Goal: Task Accomplishment & Management: Complete application form

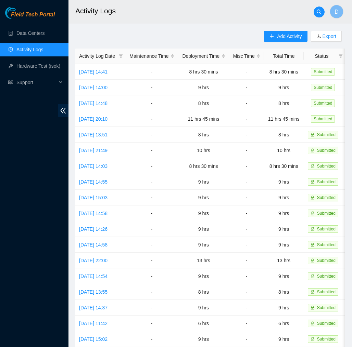
click at [45, 13] on span "Field Tech Portal" at bounding box center [33, 15] width 44 height 7
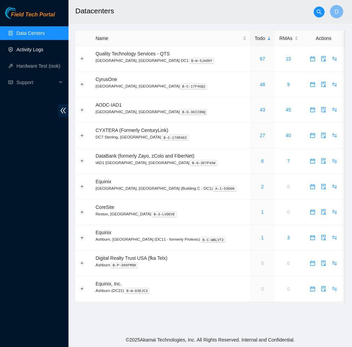
click at [35, 50] on link "Activity Logs" at bounding box center [29, 49] width 27 height 5
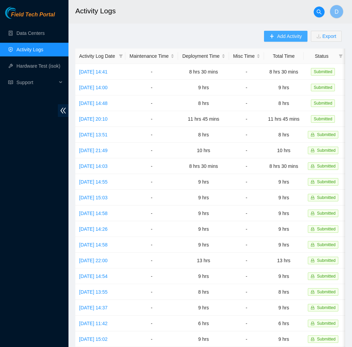
click at [294, 38] on span "Add Activity" at bounding box center [289, 37] width 25 height 8
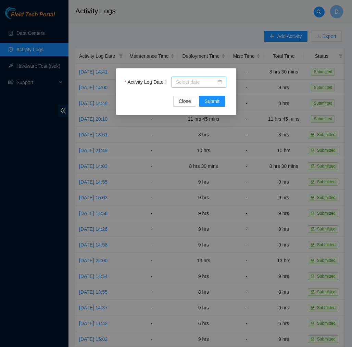
click at [208, 80] on input "Activity Log Date" at bounding box center [196, 82] width 40 height 8
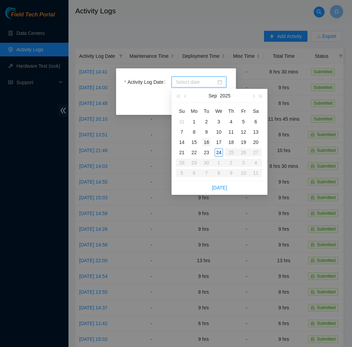
type input "[DATE]"
click at [219, 154] on div "24" at bounding box center [219, 153] width 8 height 8
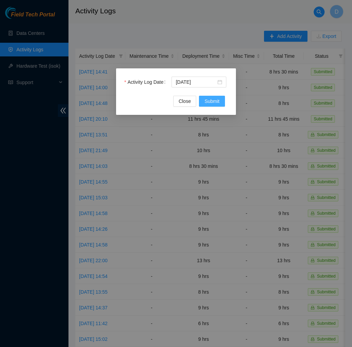
click at [206, 100] on span "Submit" at bounding box center [211, 102] width 15 height 8
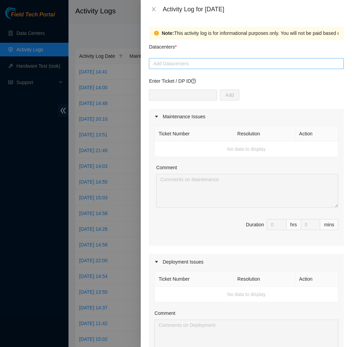
click at [203, 61] on div at bounding box center [246, 64] width 191 height 8
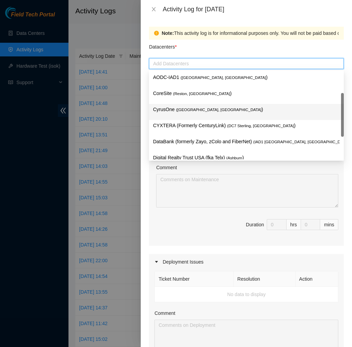
scroll to position [73, 0]
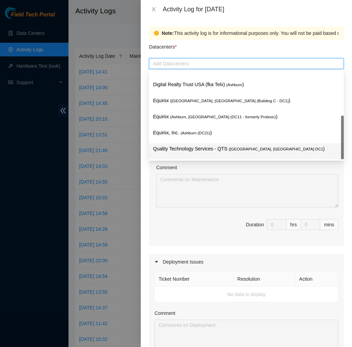
click at [181, 149] on p "Quality Technology Services - QTS ( [GEOGRAPHIC_DATA], [GEOGRAPHIC_DATA] DC1 )" at bounding box center [246, 149] width 186 height 8
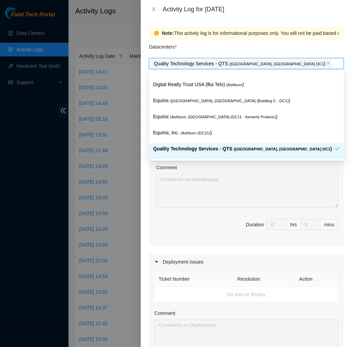
click at [184, 169] on div "Comment" at bounding box center [247, 169] width 182 height 10
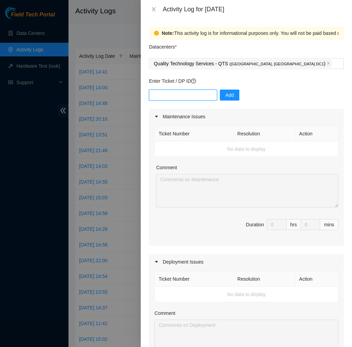
click at [201, 93] on input "text" at bounding box center [183, 95] width 68 height 11
type input "dp77109"
click at [236, 97] on button "Add" at bounding box center [230, 95] width 20 height 11
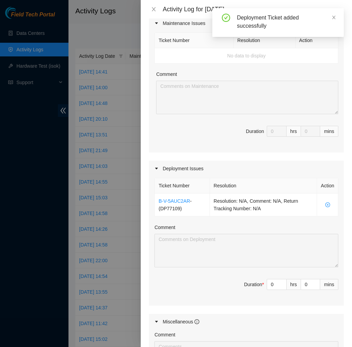
scroll to position [95, 0]
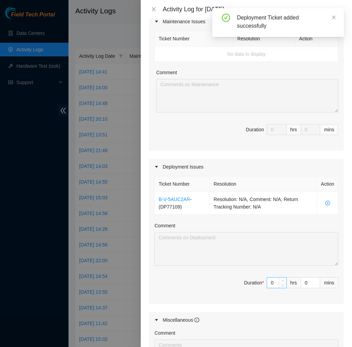
type input "1"
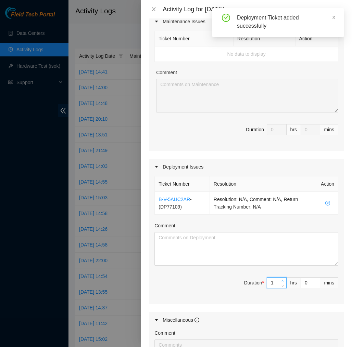
click at [282, 280] on icon "up" at bounding box center [282, 281] width 2 height 2
type input "2"
click at [282, 280] on icon "up" at bounding box center [282, 281] width 2 height 2
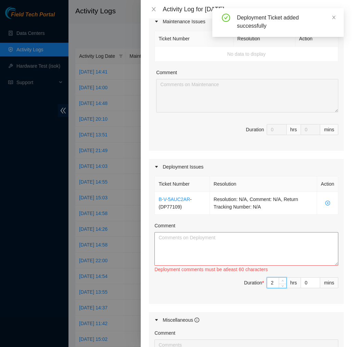
type input "3"
click at [282, 280] on icon "up" at bounding box center [282, 281] width 2 height 2
type input "4"
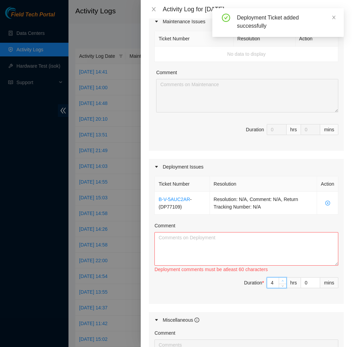
click at [282, 280] on icon "up" at bounding box center [282, 281] width 2 height 2
type input "5"
click at [282, 280] on icon "up" at bounding box center [282, 281] width 2 height 2
type input "6"
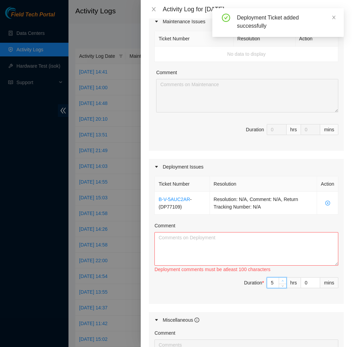
type input "6"
click at [282, 280] on icon "up" at bounding box center [282, 281] width 2 height 2
type input "7"
click at [282, 280] on icon "up" at bounding box center [282, 281] width 2 height 2
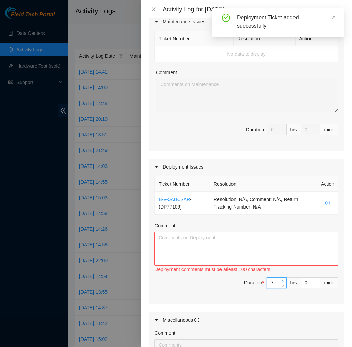
type input "8"
click at [282, 280] on icon "up" at bounding box center [282, 281] width 2 height 2
type input "9"
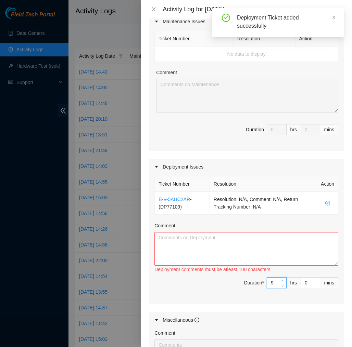
click at [282, 280] on icon "up" at bounding box center [282, 281] width 2 height 2
click at [291, 250] on textarea "Comment" at bounding box center [246, 249] width 184 height 34
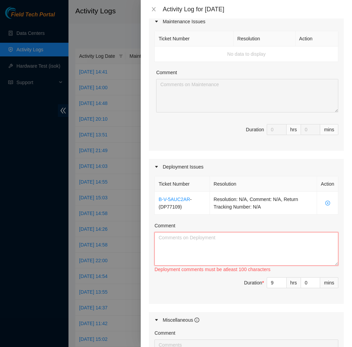
click at [209, 242] on textarea "Comment" at bounding box center [246, 249] width 184 height 34
paste textarea "EOD Report DP77109 [DATE], I straightened out and hung up all the DAC cables, p…"
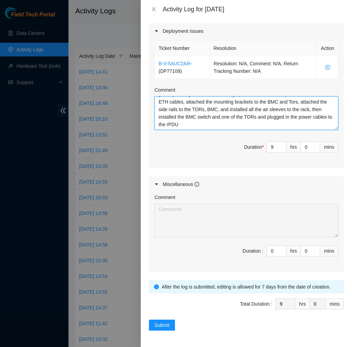
scroll to position [231, 0]
type textarea "EOD Report DP77109 [DATE], I straightened out and hung up all the DAC cables, p…"
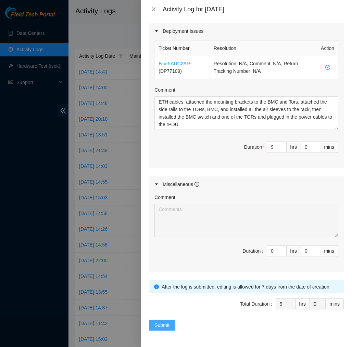
click at [161, 322] on span "Submit" at bounding box center [161, 326] width 15 height 8
click at [161, 322] on span "submit" at bounding box center [158, 326] width 8 height 8
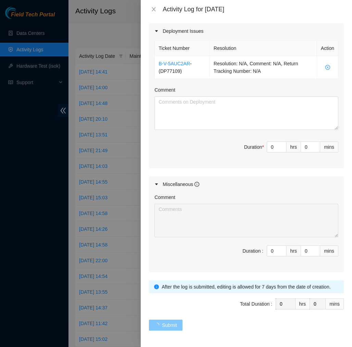
scroll to position [0, 0]
